Goal: Obtain resource: Download file/media

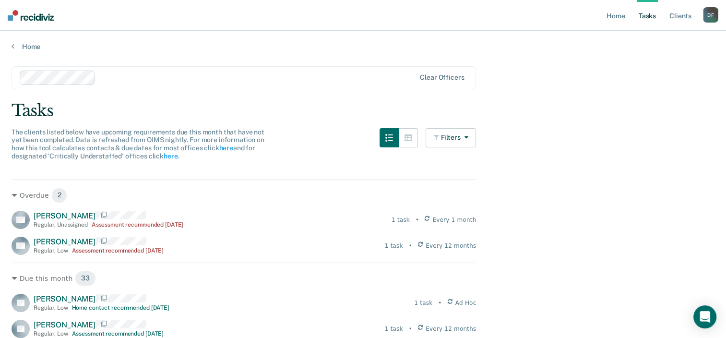
click at [648, 19] on link "Tasks" at bounding box center [646, 15] width 21 height 31
click at [616, 19] on link "Home" at bounding box center [615, 15] width 22 height 31
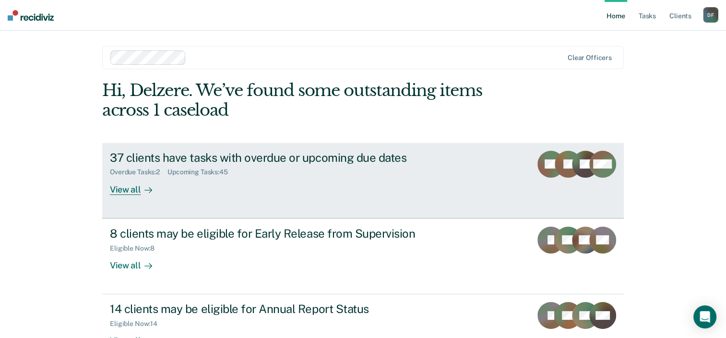
scroll to position [48, 0]
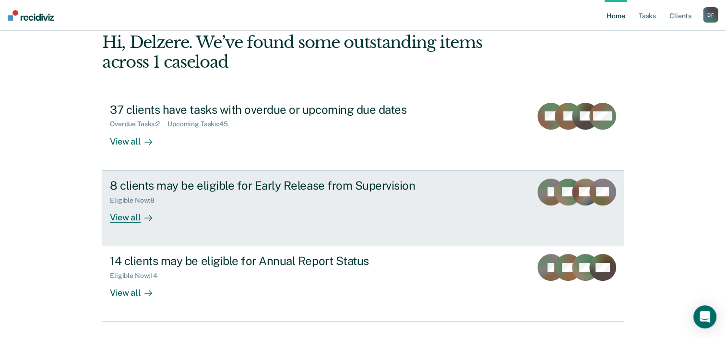
click at [257, 180] on div "8 clients may be eligible for Early Release from Supervision" at bounding box center [278, 185] width 337 height 14
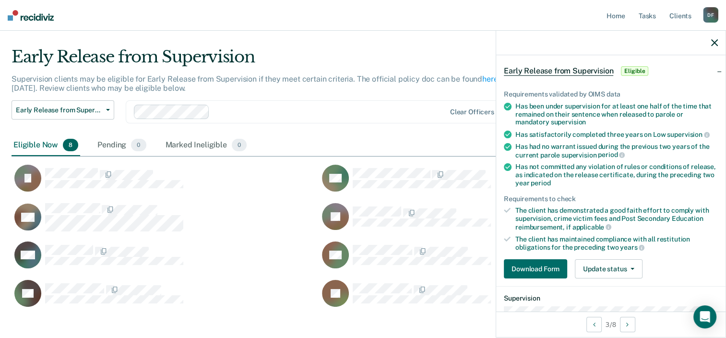
scroll to position [96, 0]
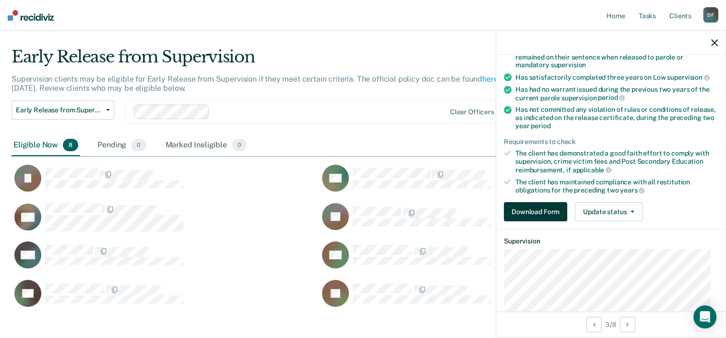
click at [548, 212] on button "Download Form" at bounding box center [535, 211] width 63 height 19
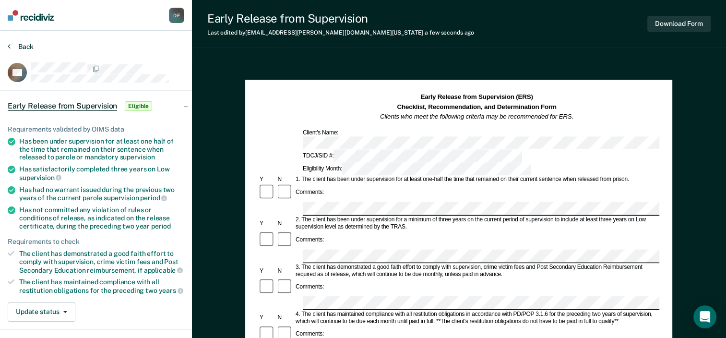
click at [23, 47] on button "Back" at bounding box center [21, 46] width 26 height 9
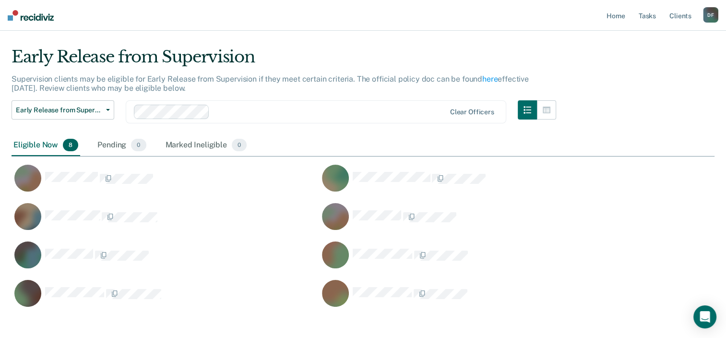
scroll to position [259, 695]
click at [111, 141] on div "Pending 0" at bounding box center [121, 145] width 52 height 21
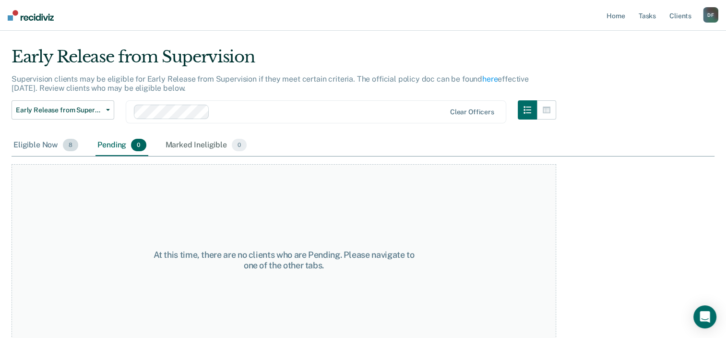
click at [44, 142] on div "Eligible Now 8" at bounding box center [46, 145] width 69 height 21
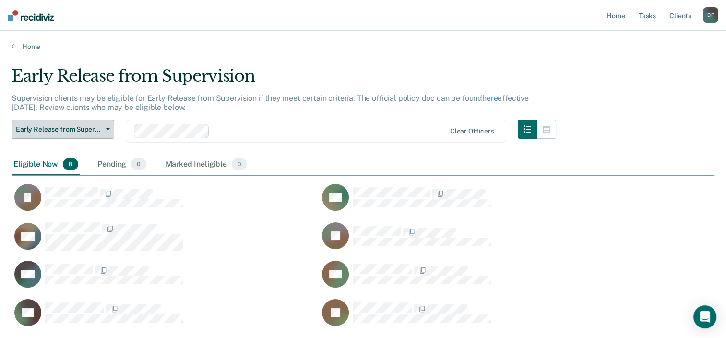
click at [84, 127] on span "Early Release from Supervision" at bounding box center [59, 129] width 86 height 8
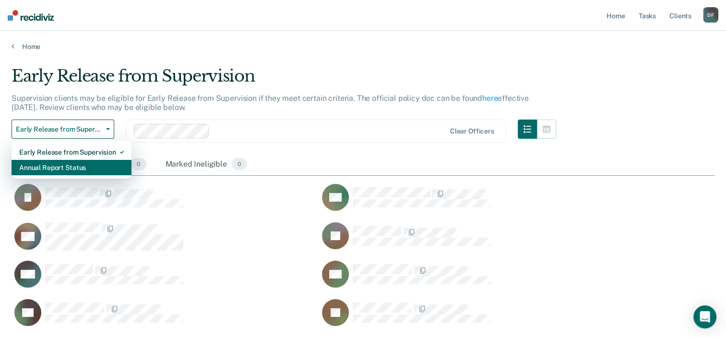
click at [79, 167] on div "Annual Report Status" at bounding box center [71, 167] width 105 height 15
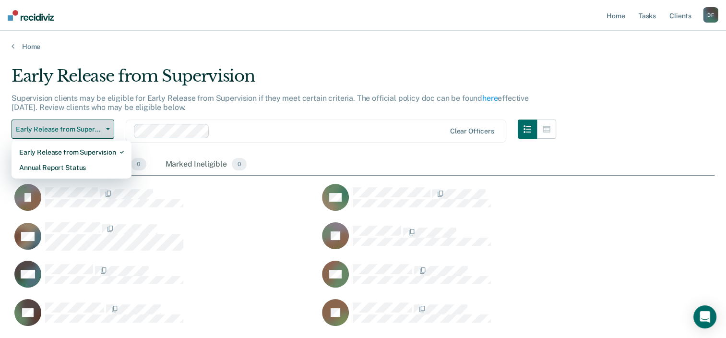
scroll to position [374, 695]
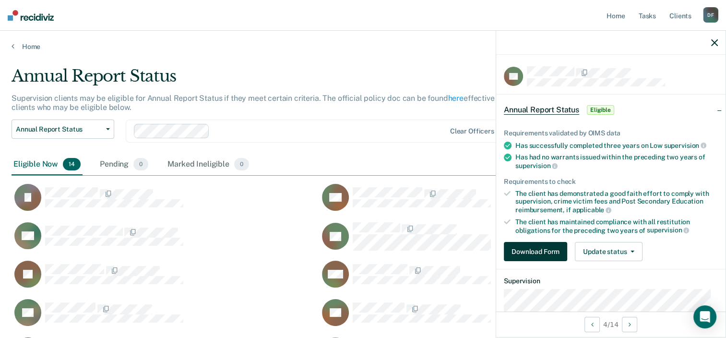
click at [525, 245] on button "Download Form" at bounding box center [535, 251] width 63 height 19
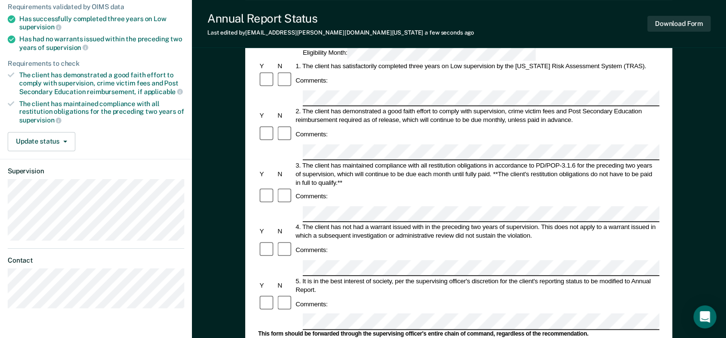
scroll to position [96, 0]
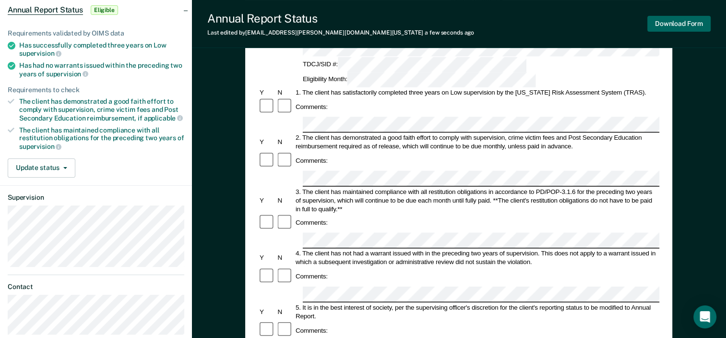
click at [693, 23] on button "Download Form" at bounding box center [678, 24] width 63 height 16
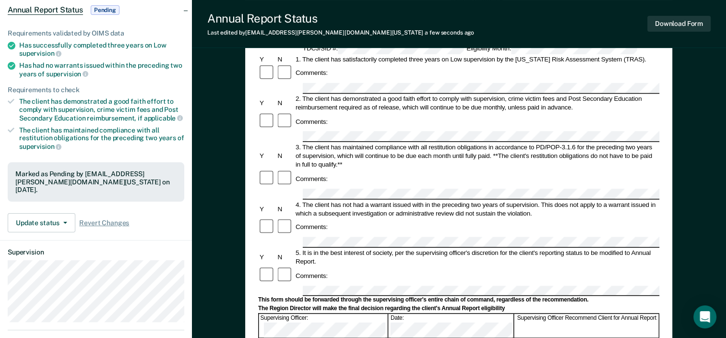
scroll to position [144, 0]
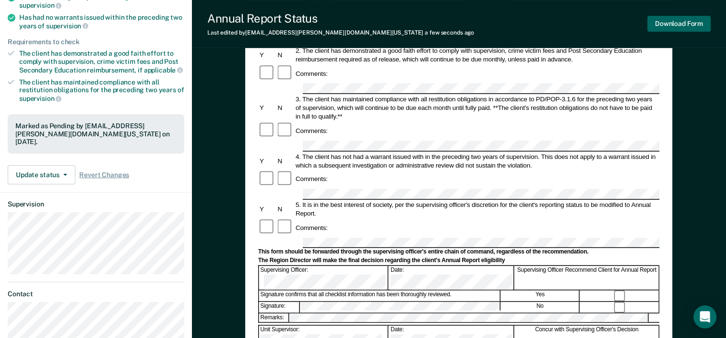
click at [670, 25] on button "Download Form" at bounding box center [678, 24] width 63 height 16
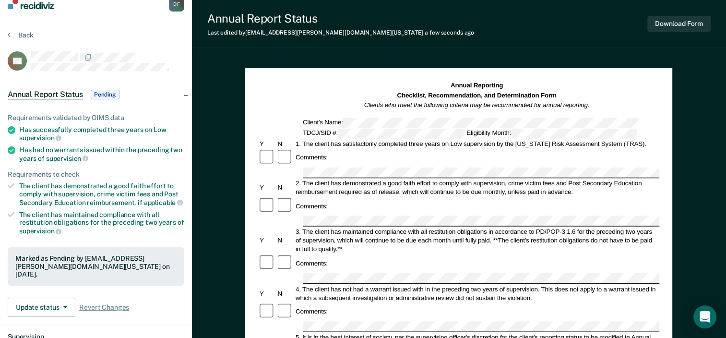
scroll to position [0, 0]
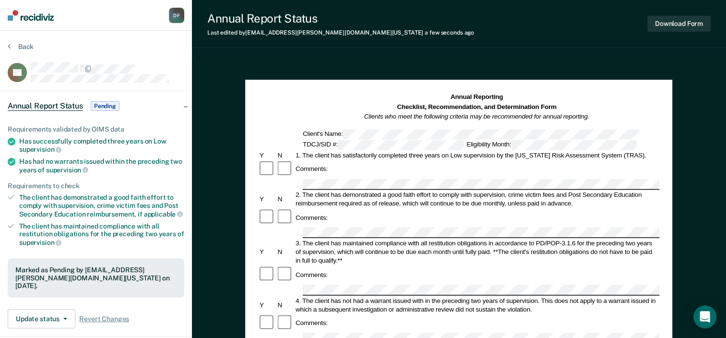
click at [21, 41] on section "Back RP Annual Report Status Pending Requirements validated by OIMS data Has su…" at bounding box center [96, 268] width 192 height 474
click at [19, 47] on button "Back" at bounding box center [21, 46] width 26 height 9
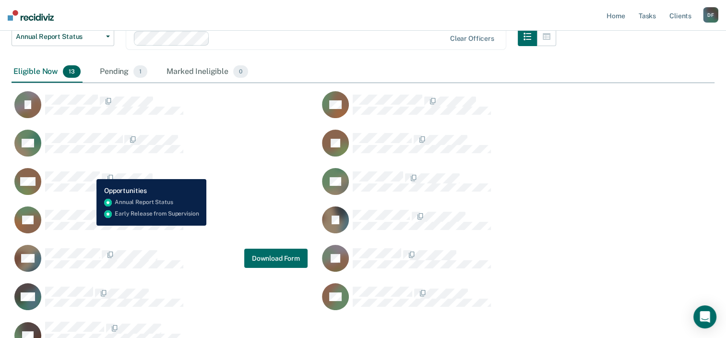
scroll to position [38, 0]
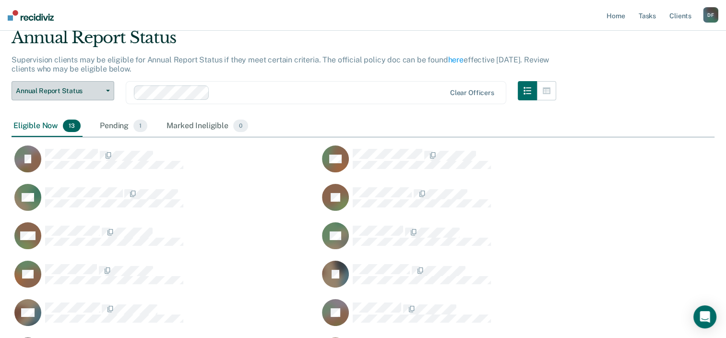
click at [69, 90] on span "Annual Report Status" at bounding box center [59, 91] width 86 height 8
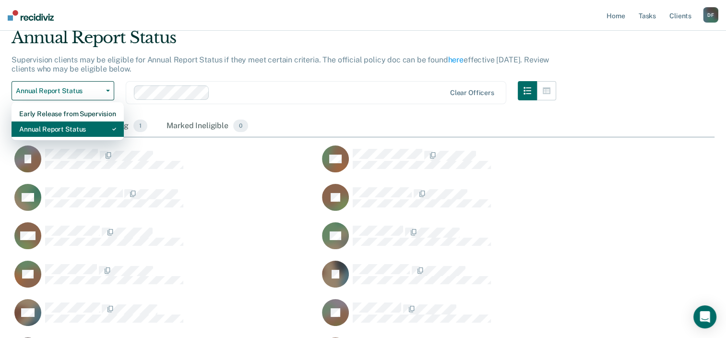
click at [66, 129] on div "Annual Report Status" at bounding box center [67, 128] width 97 height 15
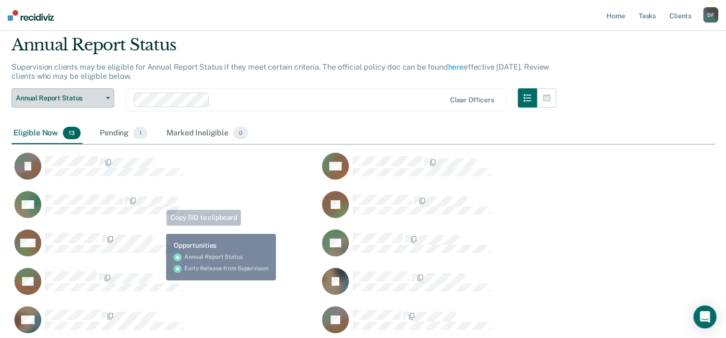
scroll to position [48, 0]
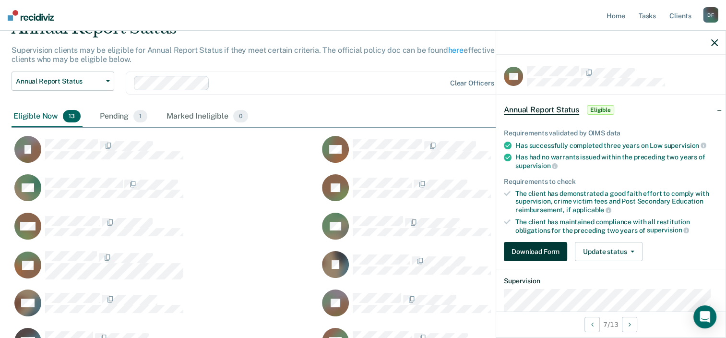
click at [524, 253] on button "Download Form" at bounding box center [535, 251] width 63 height 19
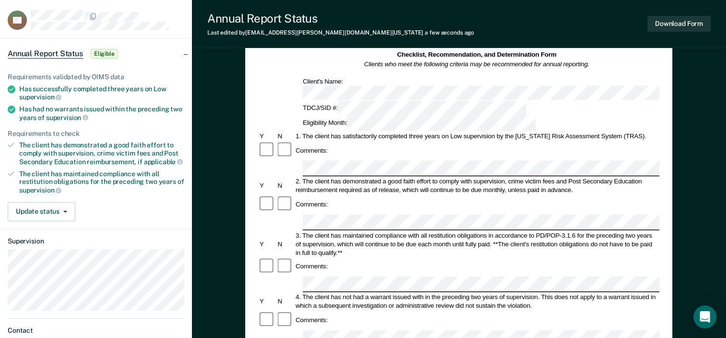
scroll to position [48, 0]
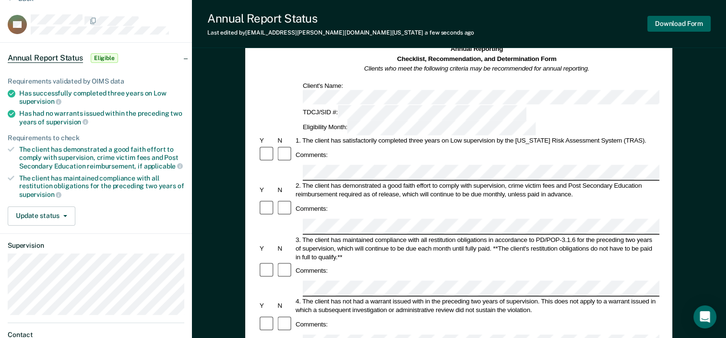
click at [680, 26] on button "Download Form" at bounding box center [678, 24] width 63 height 16
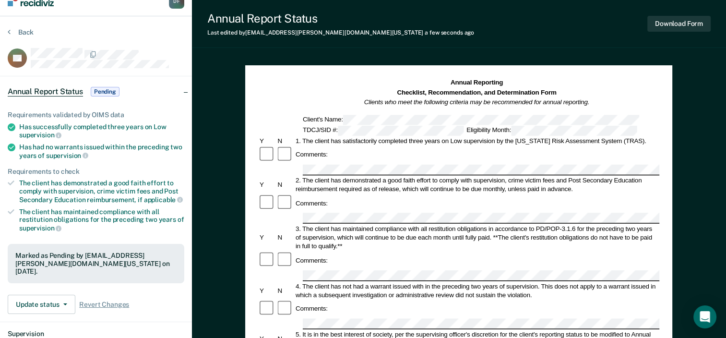
scroll to position [0, 0]
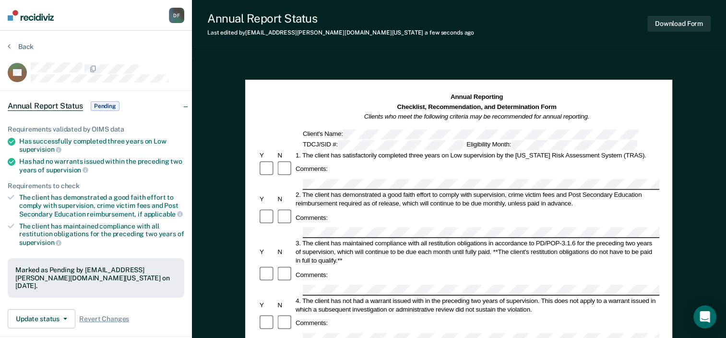
click at [21, 41] on section "Back ST Annual Report Status Pending Requirements validated by OIMS data Has su…" at bounding box center [96, 268] width 192 height 474
click at [21, 48] on button "Back" at bounding box center [21, 46] width 26 height 9
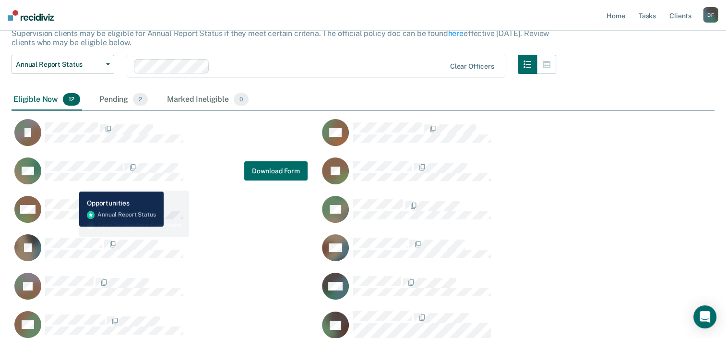
scroll to position [48, 0]
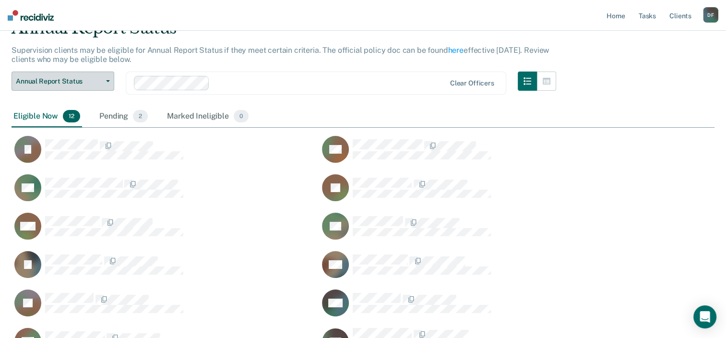
click at [58, 84] on span "Annual Report Status" at bounding box center [59, 81] width 86 height 8
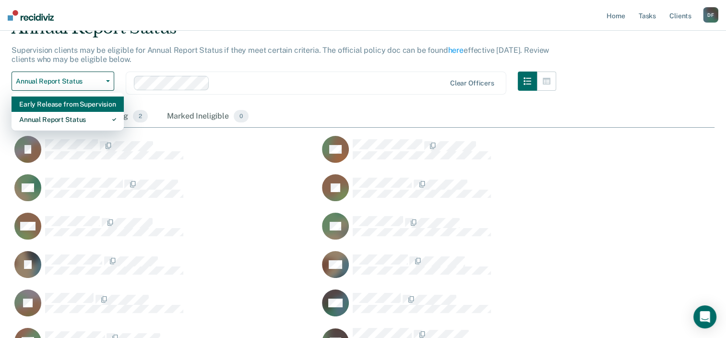
click at [52, 104] on div "Early Release from Supervision" at bounding box center [67, 103] width 97 height 15
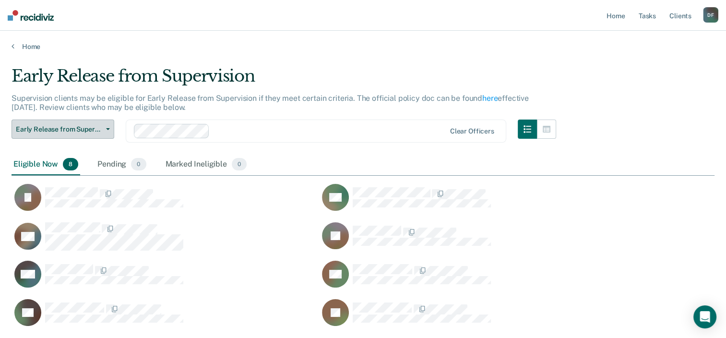
click at [61, 125] on span "Early Release from Supervision" at bounding box center [59, 129] width 86 height 8
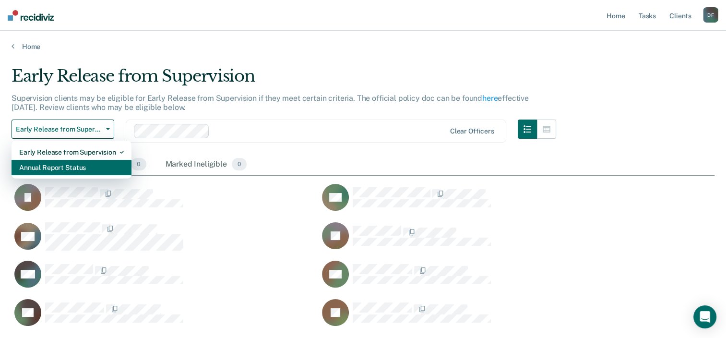
click at [55, 164] on div "Annual Report Status" at bounding box center [71, 167] width 105 height 15
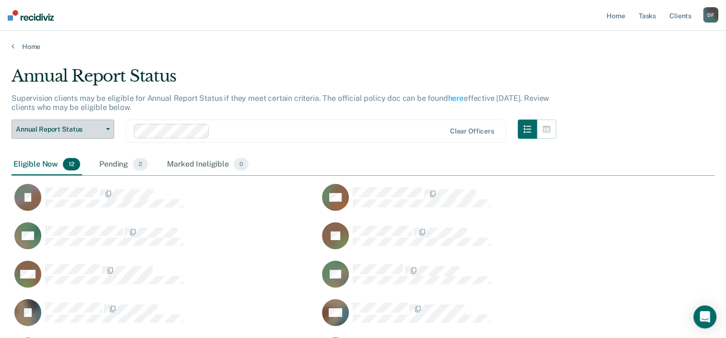
click at [48, 126] on span "Annual Report Status" at bounding box center [59, 129] width 86 height 8
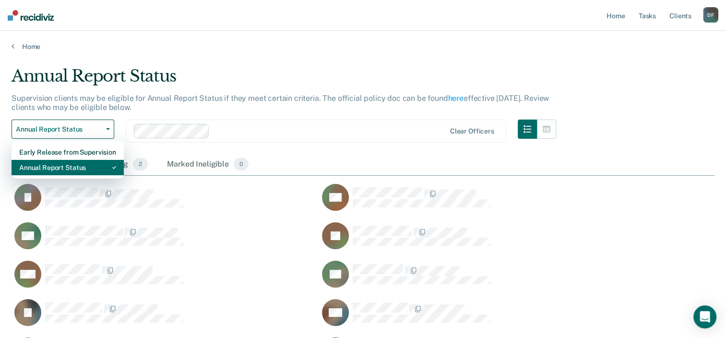
click at [60, 162] on div "Annual Report Status" at bounding box center [67, 167] width 97 height 15
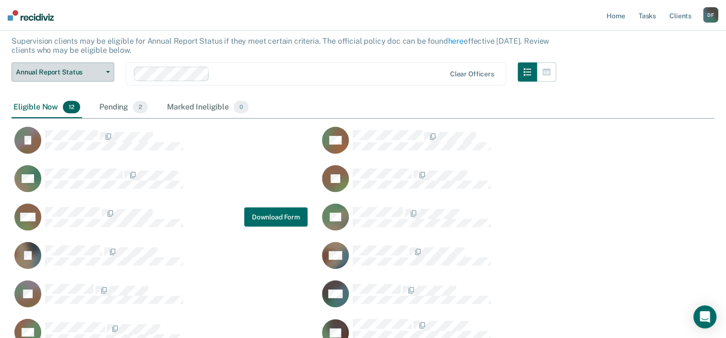
scroll to position [48, 0]
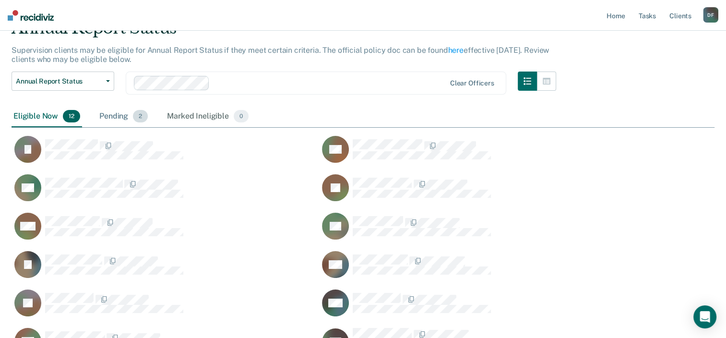
click at [106, 113] on div "Pending 2" at bounding box center [123, 116] width 52 height 21
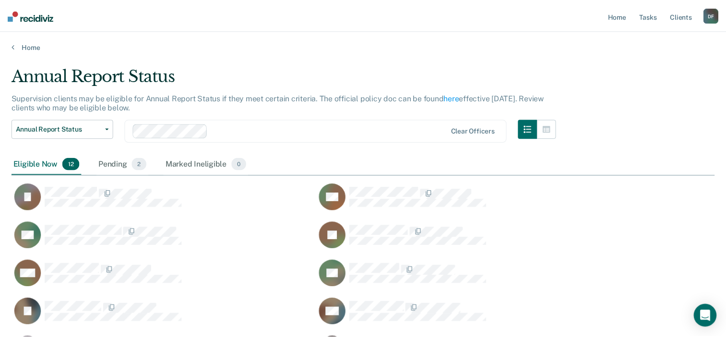
scroll to position [8, 8]
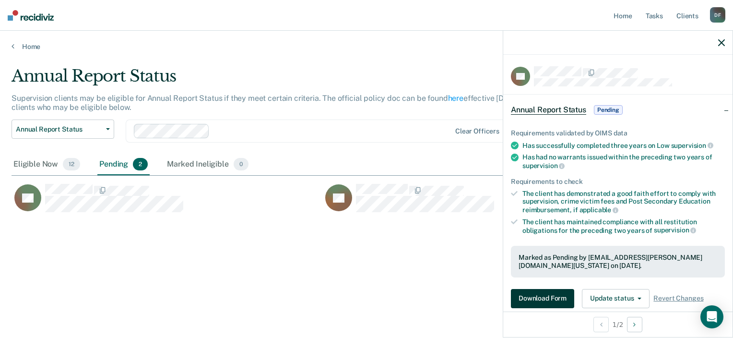
click at [553, 290] on button "Download Form" at bounding box center [542, 298] width 63 height 19
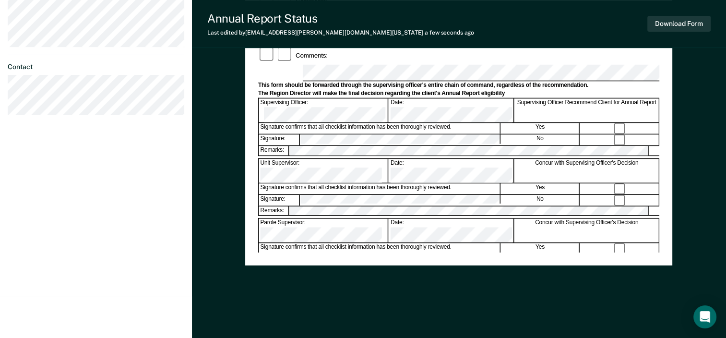
scroll to position [373, 0]
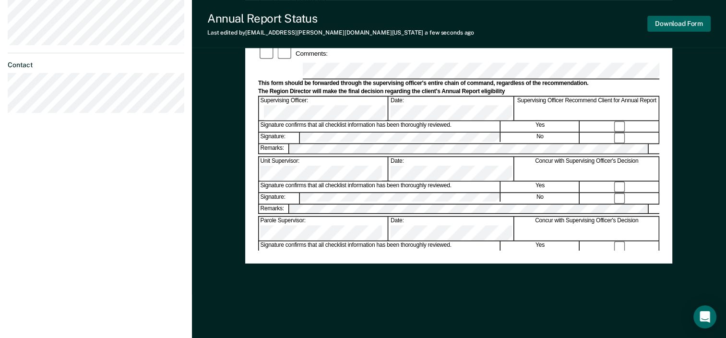
click at [668, 24] on button "Download Form" at bounding box center [678, 24] width 63 height 16
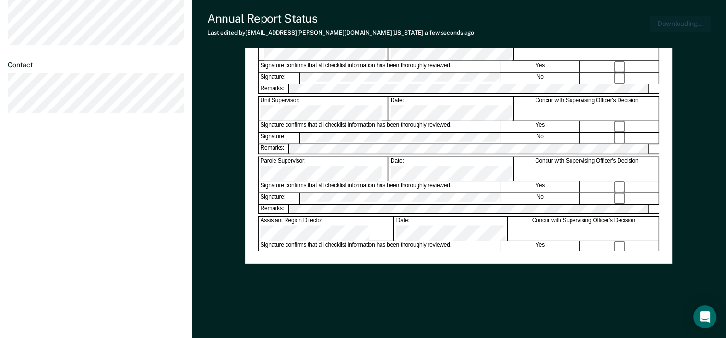
scroll to position [0, 0]
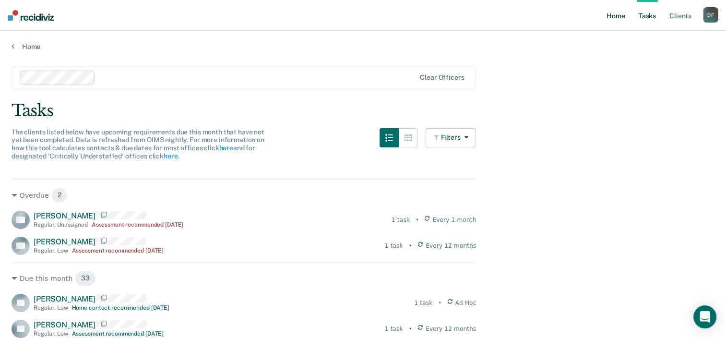
click at [620, 13] on link "Home" at bounding box center [615, 15] width 22 height 31
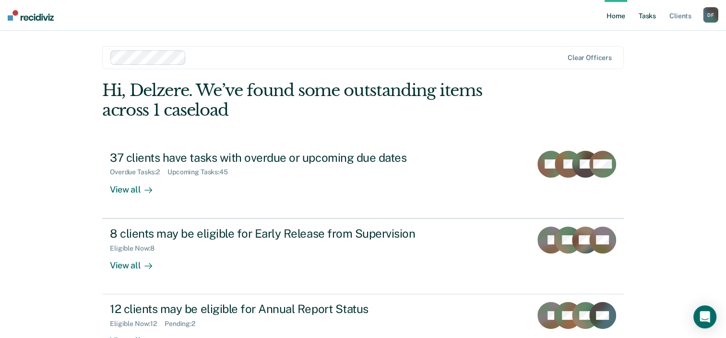
click at [647, 18] on link "Tasks" at bounding box center [646, 15] width 21 height 31
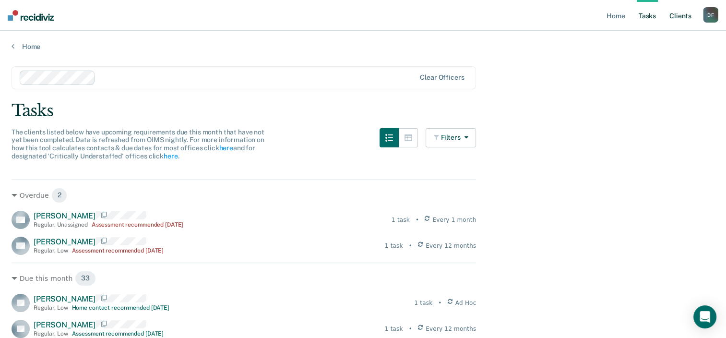
click at [683, 19] on link "Client s" at bounding box center [680, 15] width 26 height 31
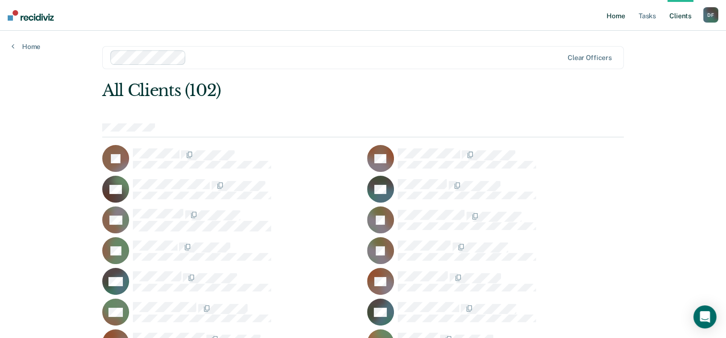
click at [614, 19] on link "Home" at bounding box center [615, 15] width 22 height 31
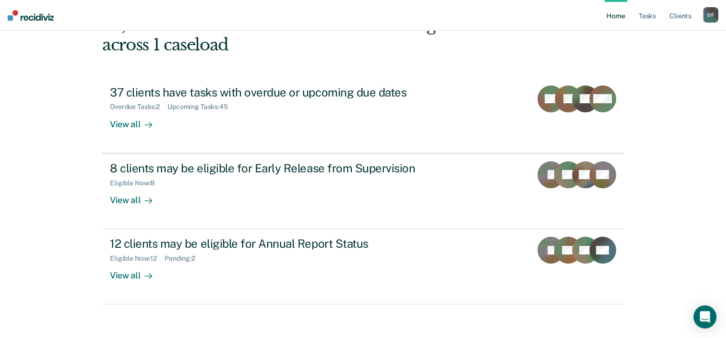
scroll to position [70, 0]
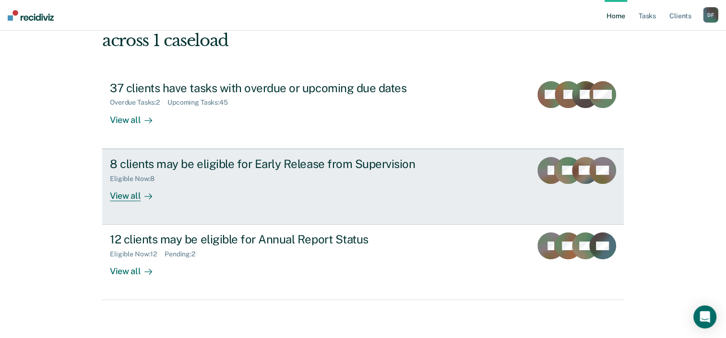
click at [253, 164] on div "8 clients may be eligible for Early Release from Supervision" at bounding box center [278, 164] width 337 height 14
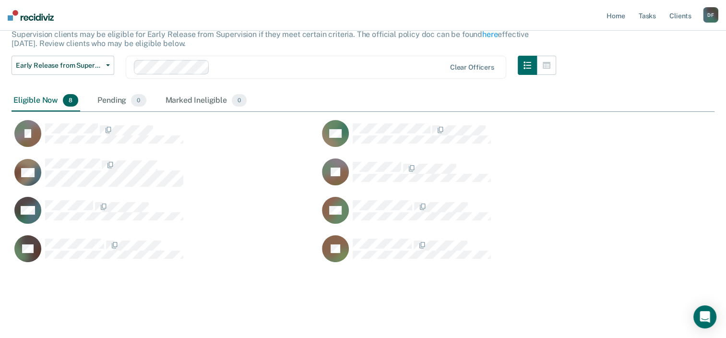
scroll to position [67, 0]
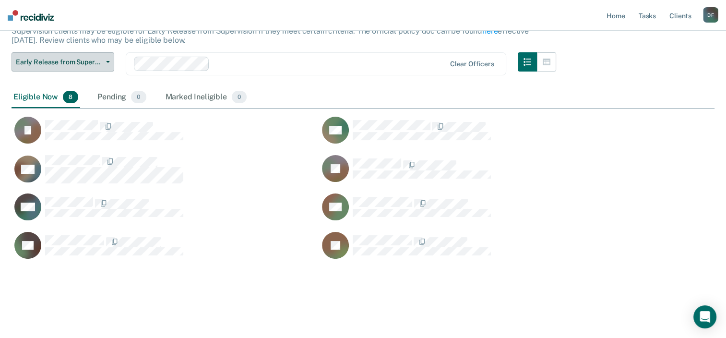
click at [89, 66] on button "Early Release from Supervision" at bounding box center [63, 61] width 103 height 19
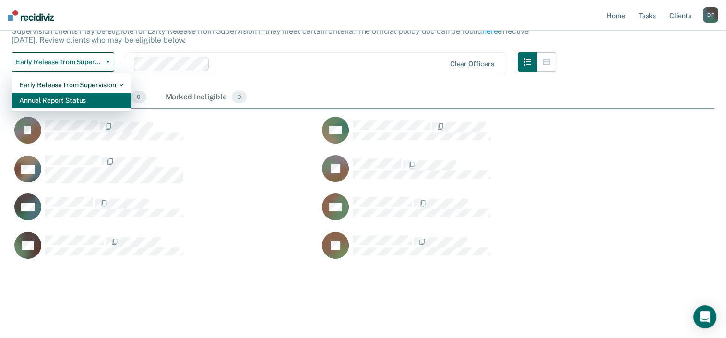
click at [89, 94] on div "Annual Report Status" at bounding box center [71, 100] width 105 height 15
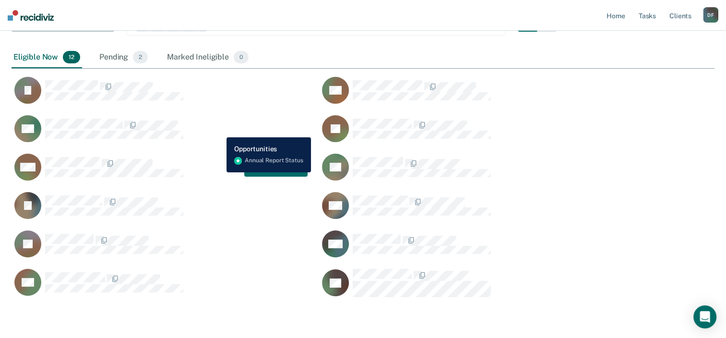
scroll to position [48, 0]
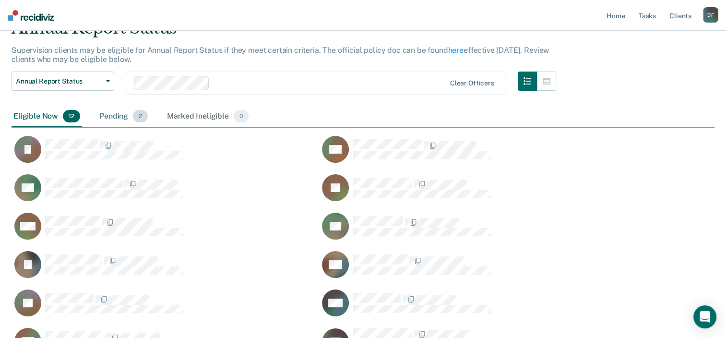
click at [128, 115] on div "Pending 2" at bounding box center [123, 116] width 52 height 21
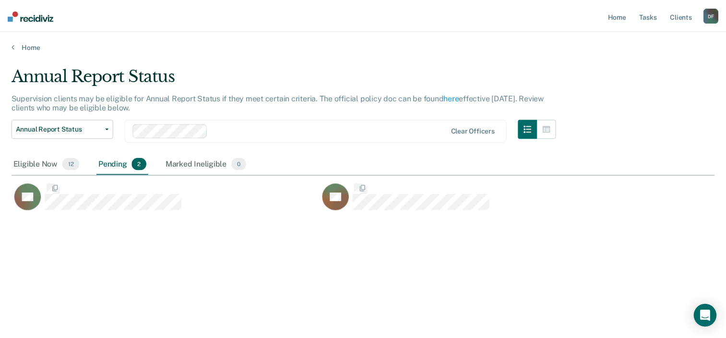
scroll to position [8, 8]
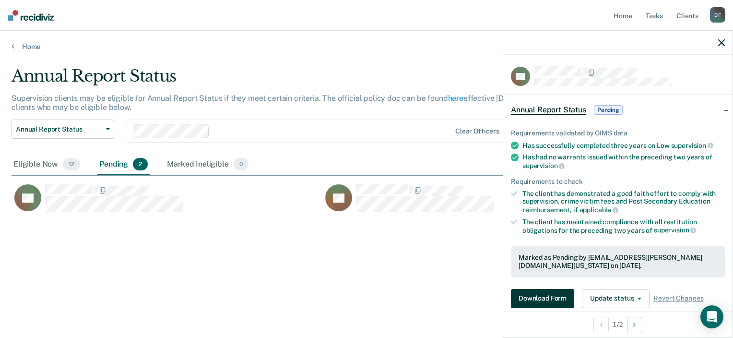
click at [542, 294] on button "Download Form" at bounding box center [542, 298] width 63 height 19
